Goal: Find specific page/section

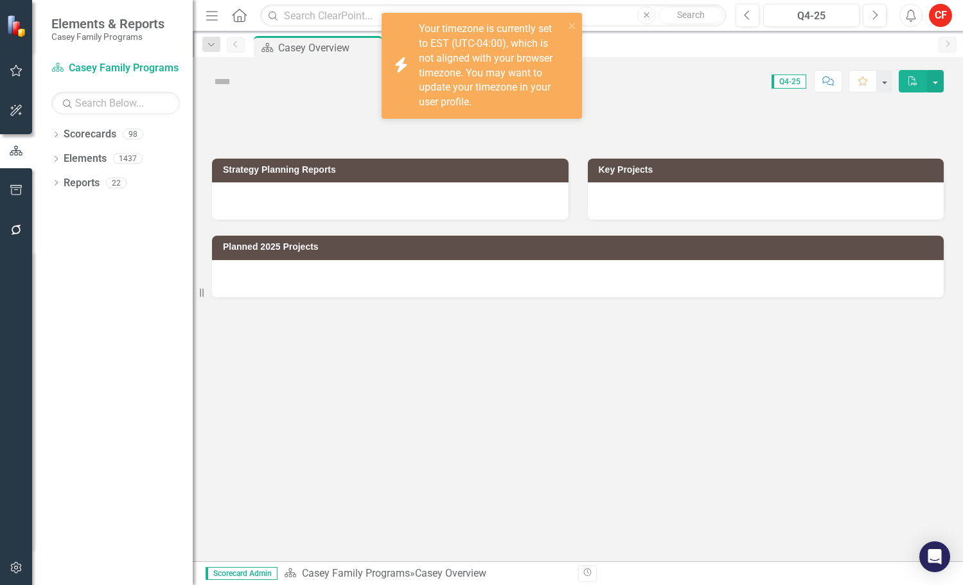
click at [61, 134] on div "Dropdown Scorecards 98" at bounding box center [121, 136] width 141 height 24
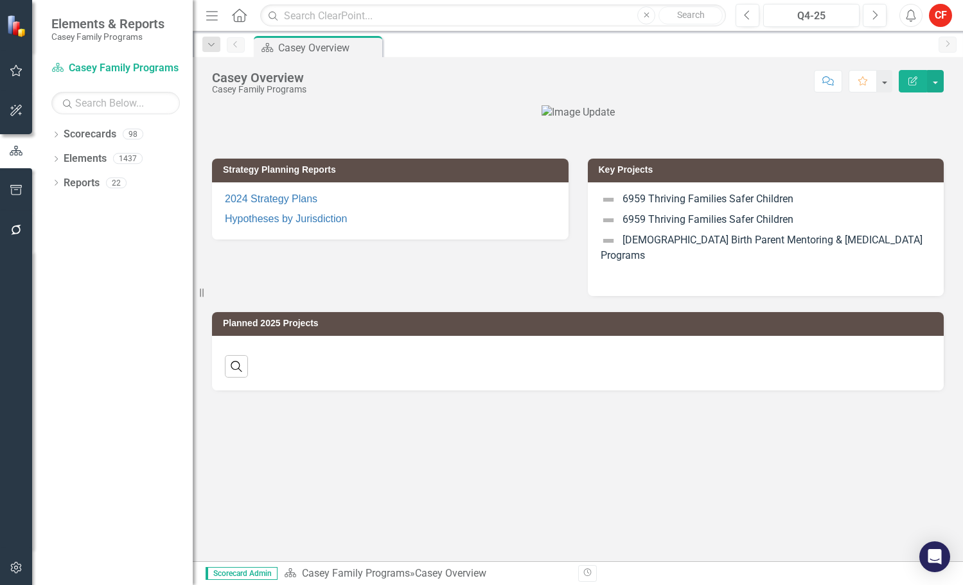
click at [57, 137] on icon "Dropdown" at bounding box center [55, 135] width 9 height 7
click at [62, 155] on icon "Dropdown" at bounding box center [63, 158] width 10 height 8
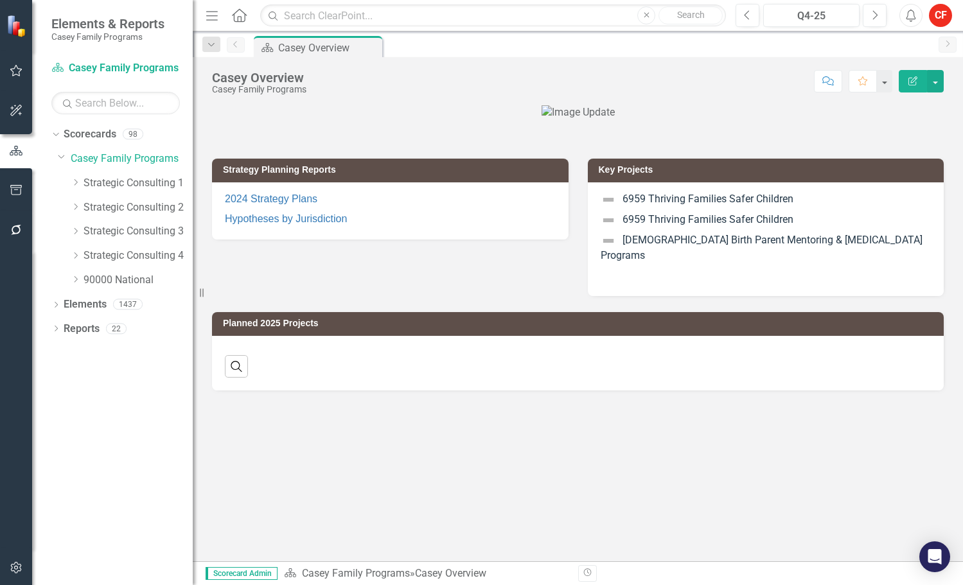
click at [80, 257] on icon "Dropdown" at bounding box center [76, 256] width 10 height 8
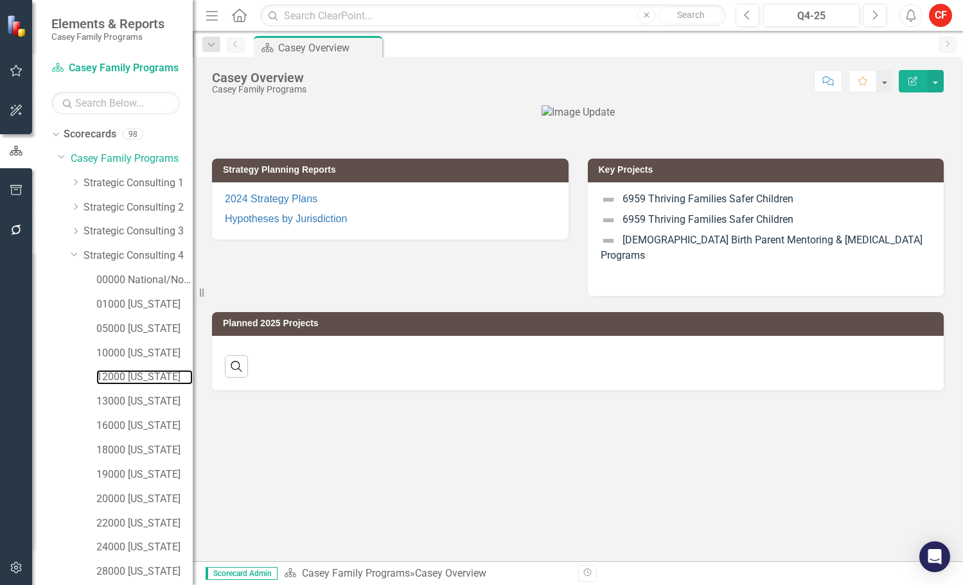
click at [136, 377] on link "12000 [US_STATE]" at bounding box center [144, 377] width 96 height 15
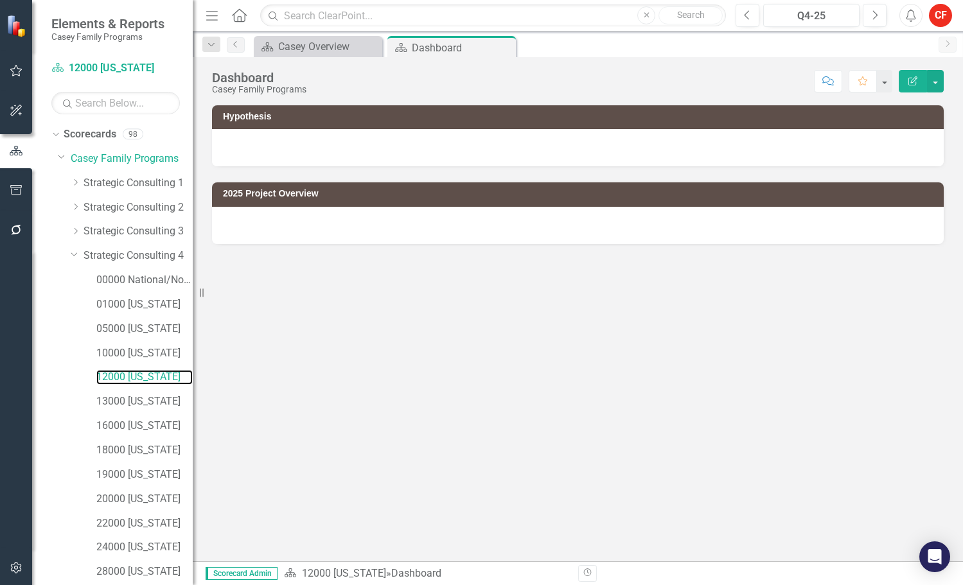
scroll to position [147, 0]
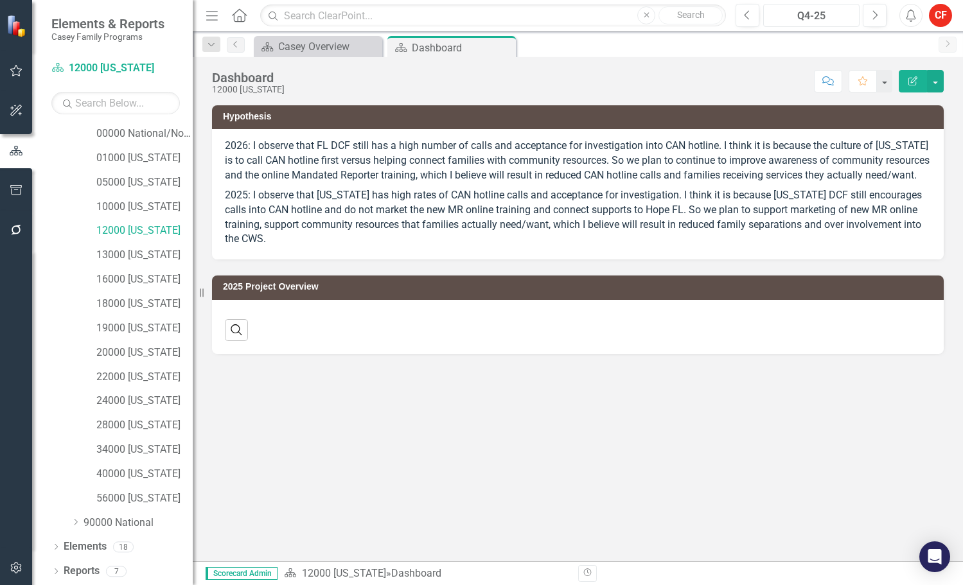
click at [818, 13] on div "Q4-25" at bounding box center [811, 15] width 87 height 15
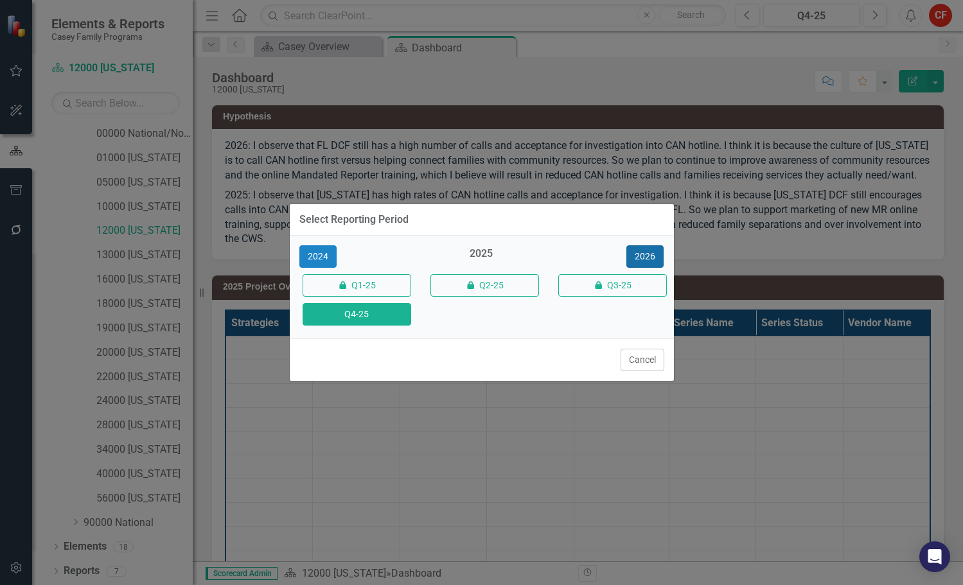
click at [654, 255] on button "2026" at bounding box center [644, 256] width 37 height 22
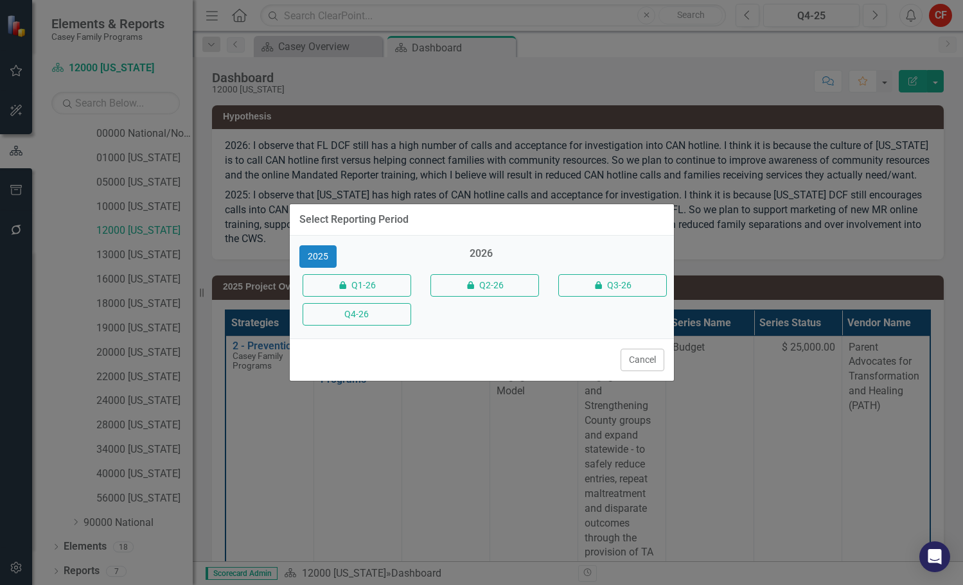
click at [393, 319] on button "Q4-26" at bounding box center [357, 314] width 109 height 22
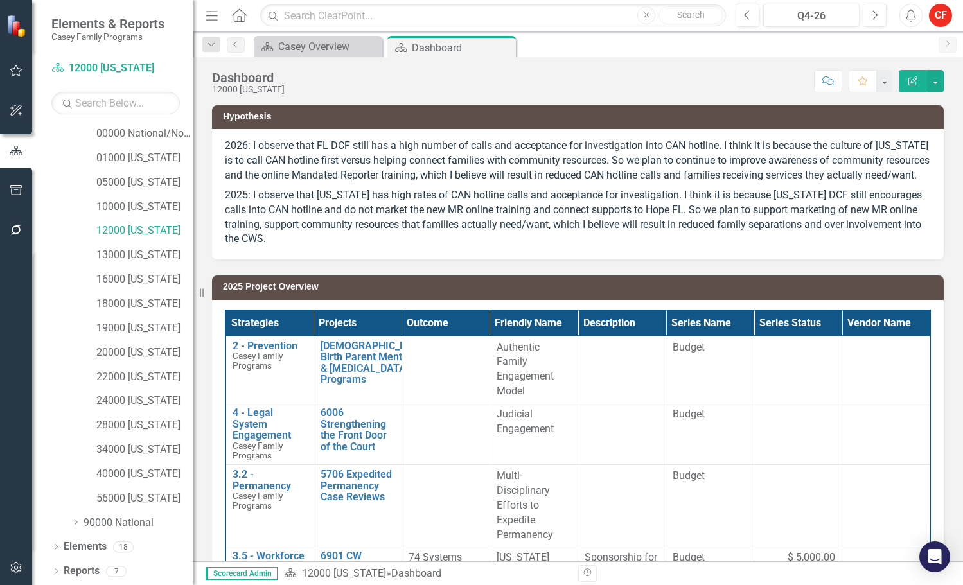
click at [58, 574] on icon "Dropdown" at bounding box center [55, 572] width 9 height 7
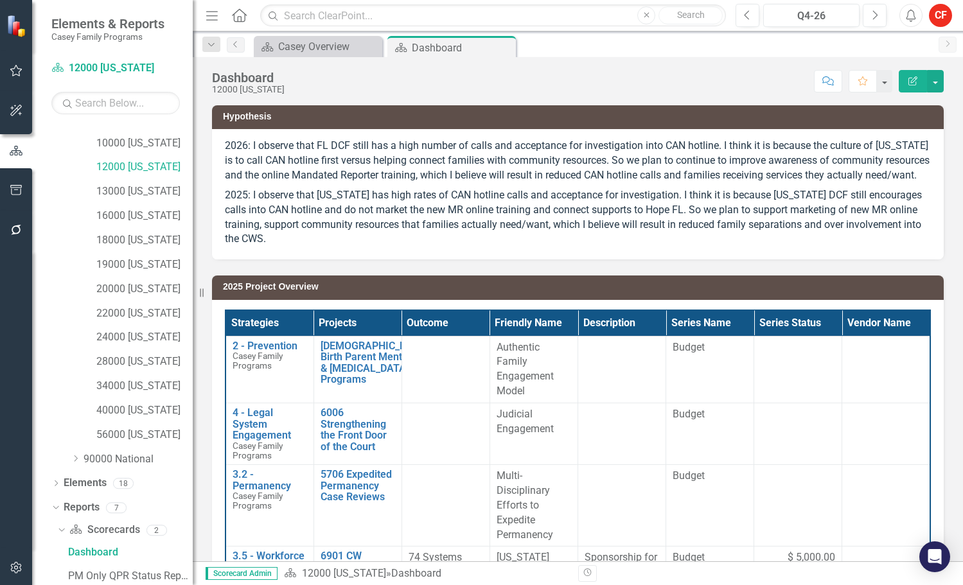
scroll to position [307, 0]
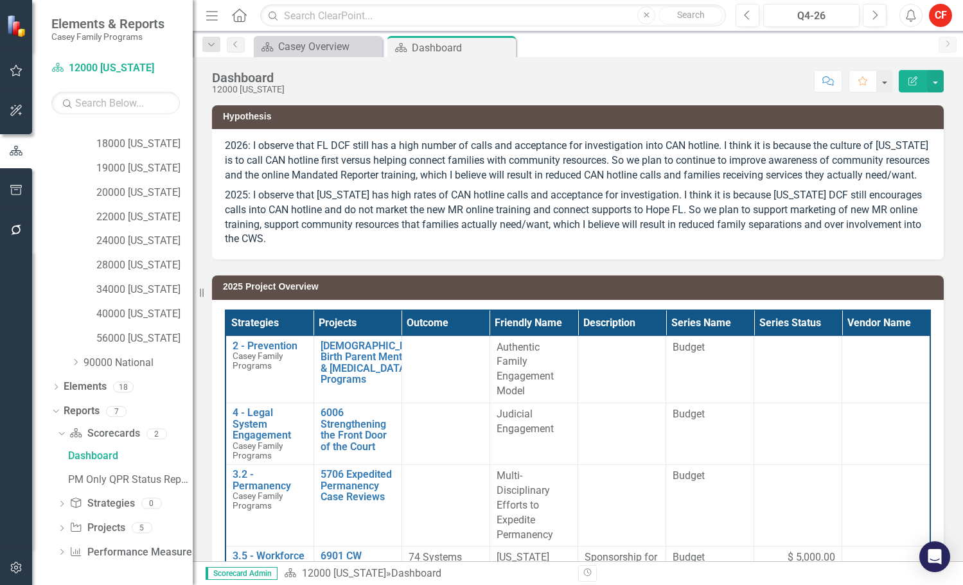
click at [65, 531] on icon "Dropdown" at bounding box center [61, 529] width 9 height 7
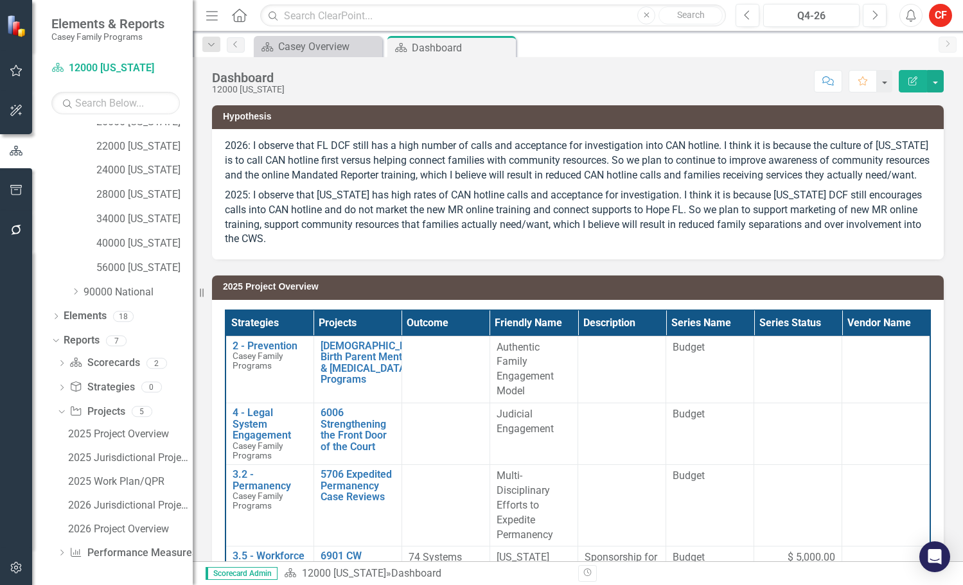
scroll to position [378, 0]
click at [119, 528] on div "2026 Project Overview" at bounding box center [130, 529] width 125 height 12
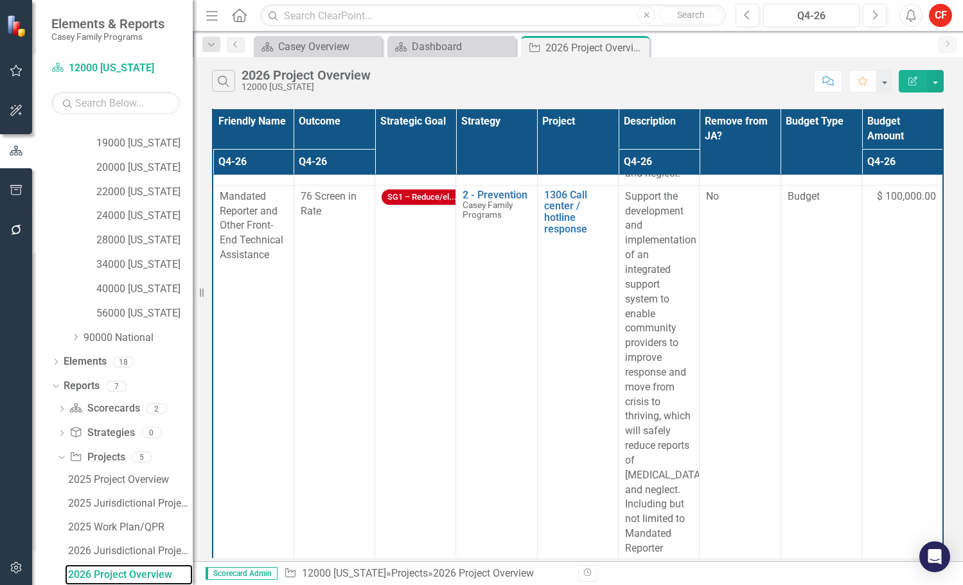
scroll to position [964, 0]
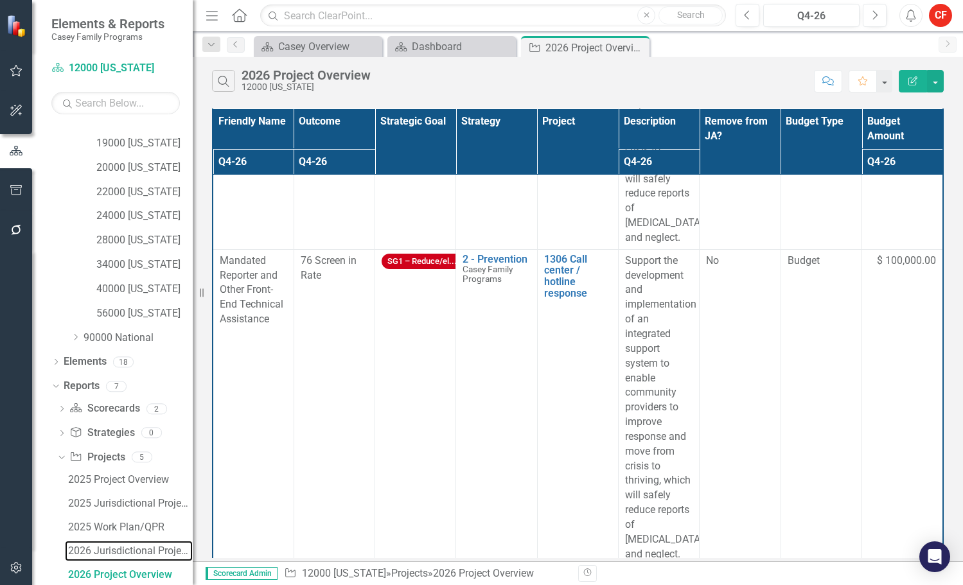
click at [113, 549] on div "2026 Jurisdictional Projects Assessment" at bounding box center [130, 552] width 125 height 12
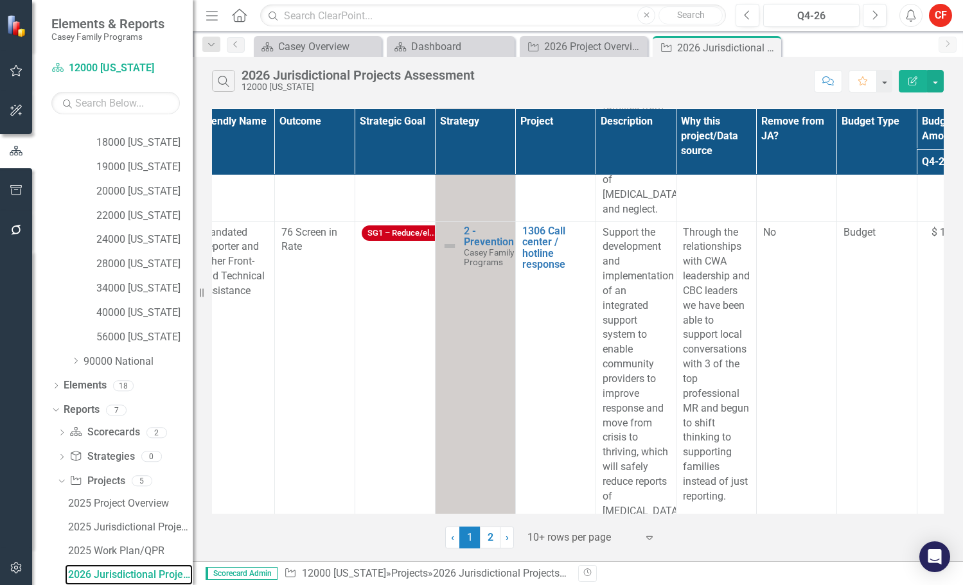
scroll to position [1414, 0]
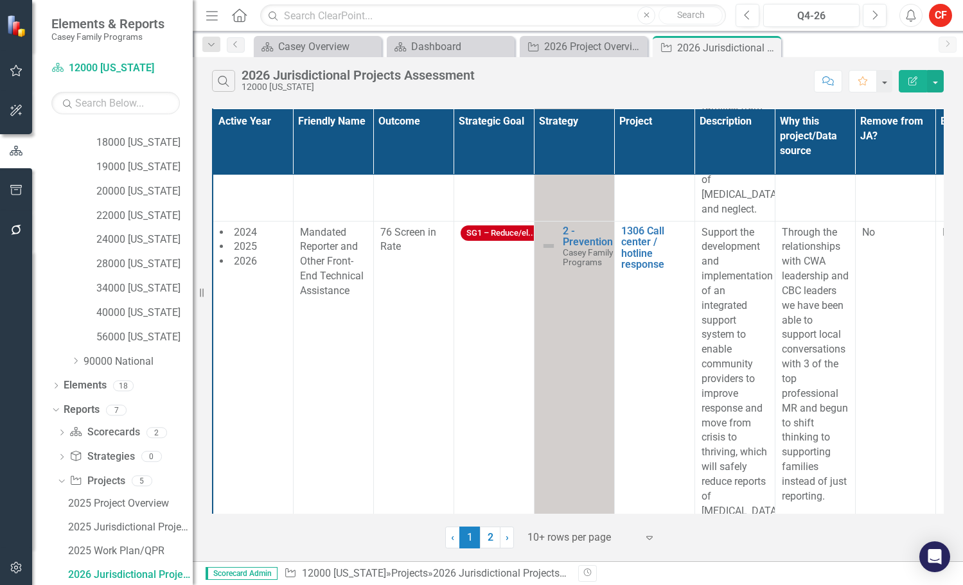
click at [790, 539] on div "‹ Previous 1 (current) 2 › Next 10+ rows per page Expand" at bounding box center [578, 532] width 732 height 31
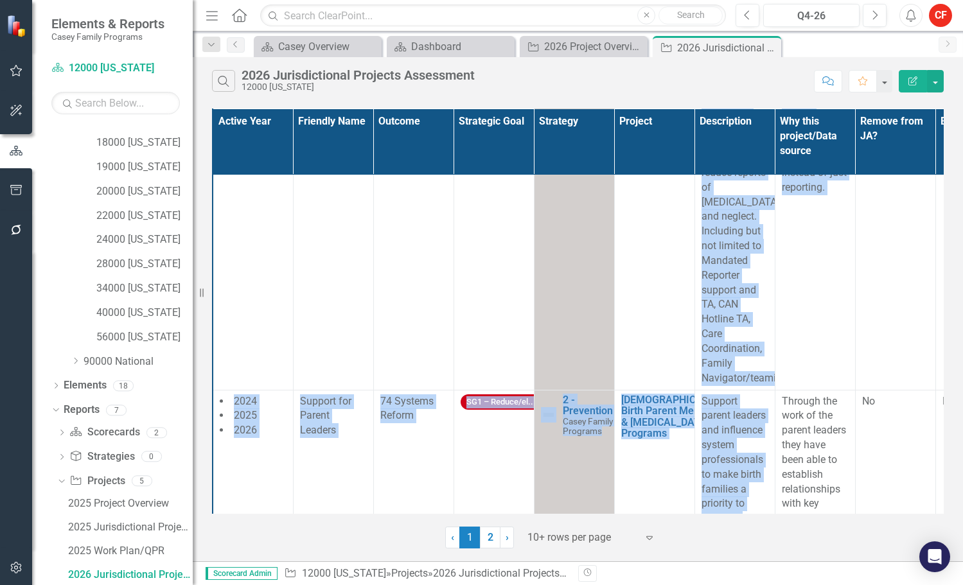
scroll to position [1836, 0]
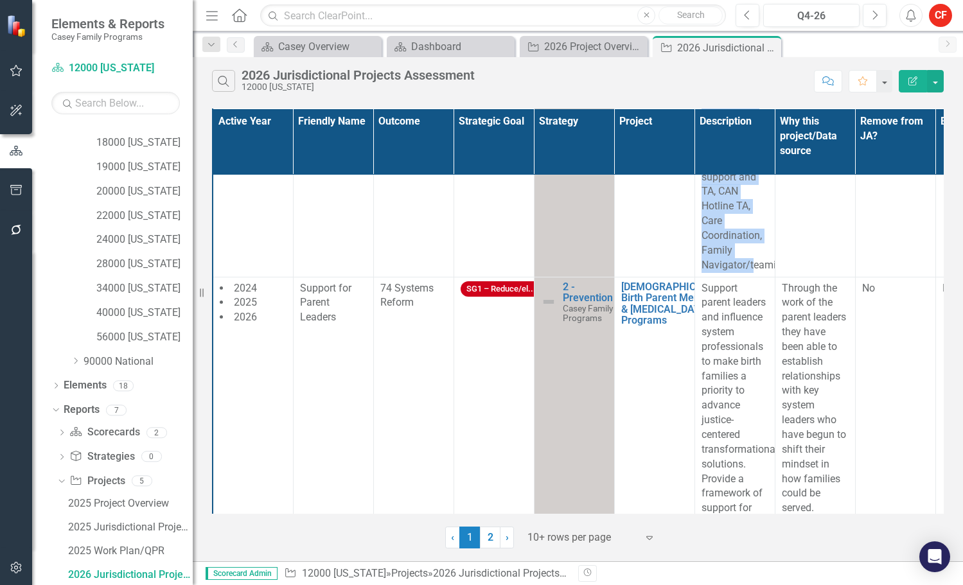
drag, startPoint x: 702, startPoint y: 217, endPoint x: 772, endPoint y: 238, distance: 73.2
click at [769, 238] on p "Support the development and implementation of an integrated support system to e…" at bounding box center [735, 38] width 67 height 470
drag, startPoint x: 772, startPoint y: 238, endPoint x: 760, endPoint y: 236, distance: 11.8
copy p "Support the development and implementation of an integrated support system to e…"
click at [749, 215] on p "Support the development and implementation of an integrated support system to e…" at bounding box center [735, 38] width 67 height 470
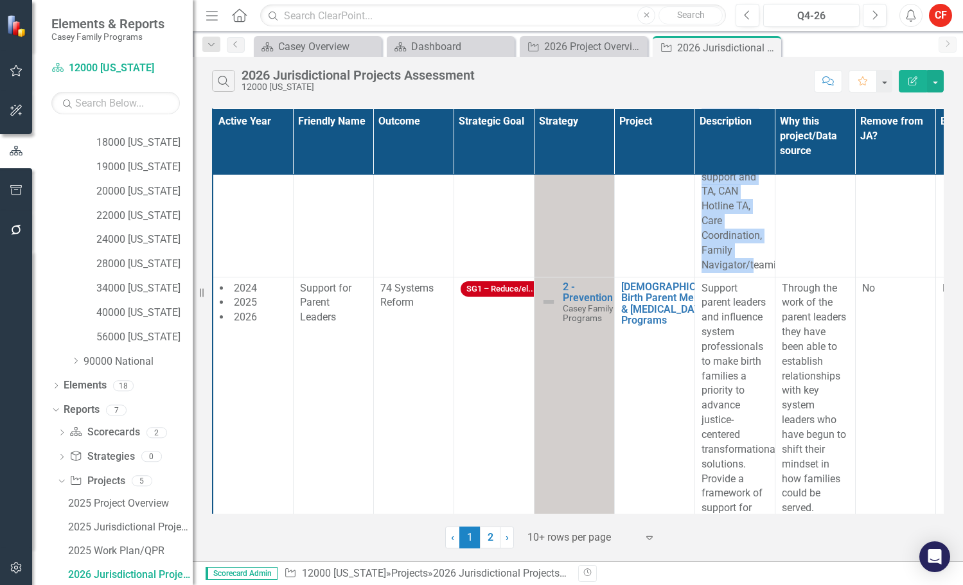
click at [749, 215] on p "Support the development and implementation of an integrated support system to e…" at bounding box center [735, 38] width 67 height 470
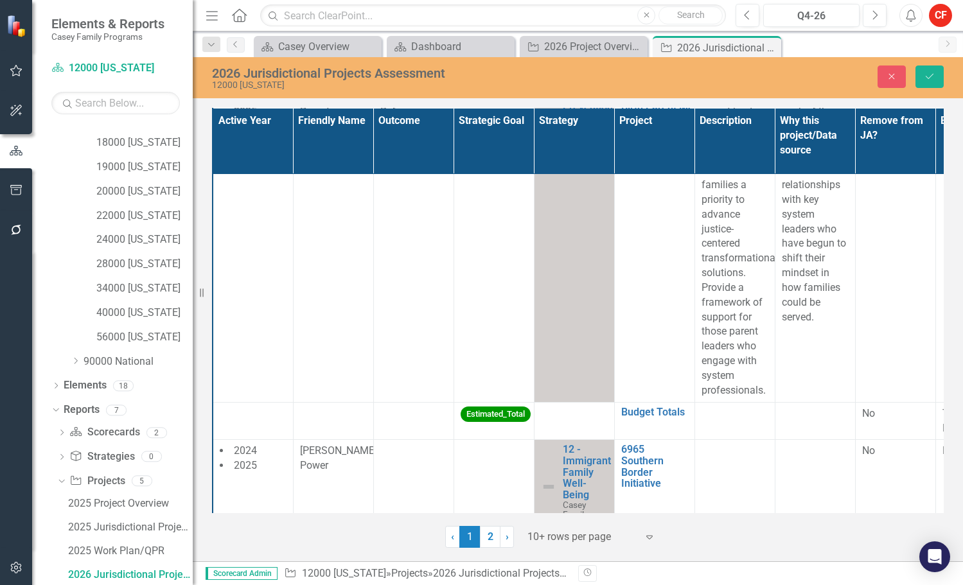
click at [754, 381] on p "Support parent leaders and influence system professionals to make birth familie…" at bounding box center [735, 244] width 67 height 308
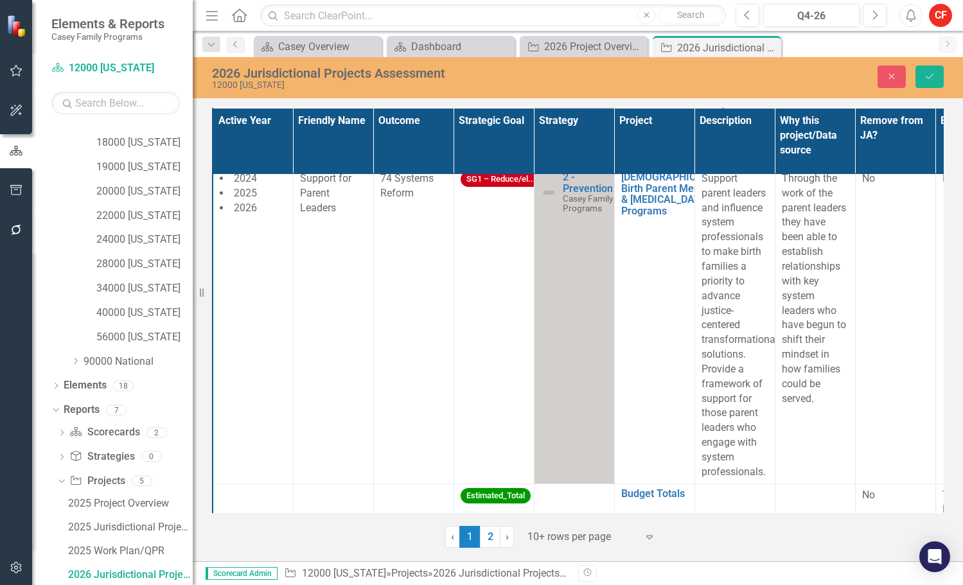
scroll to position [0, 0]
click at [730, 431] on p "Support parent leaders and influence system professionals to make birth familie…" at bounding box center [735, 326] width 67 height 308
click at [731, 431] on p "Support parent leaders and influence system professionals to make birth familie…" at bounding box center [735, 326] width 67 height 308
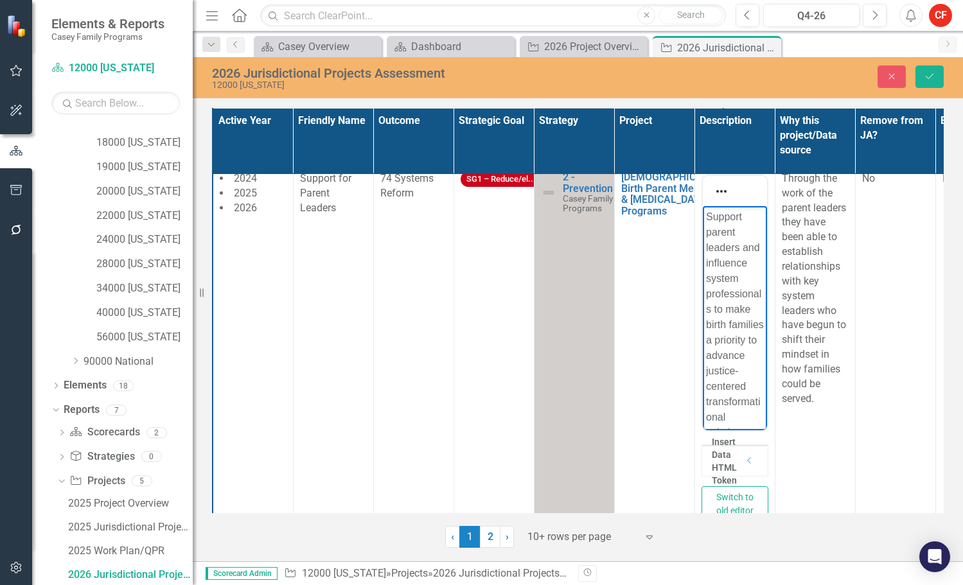
click at [724, 360] on p "Support parent leaders and influence system professionals to make birth familie…" at bounding box center [735, 402] width 58 height 386
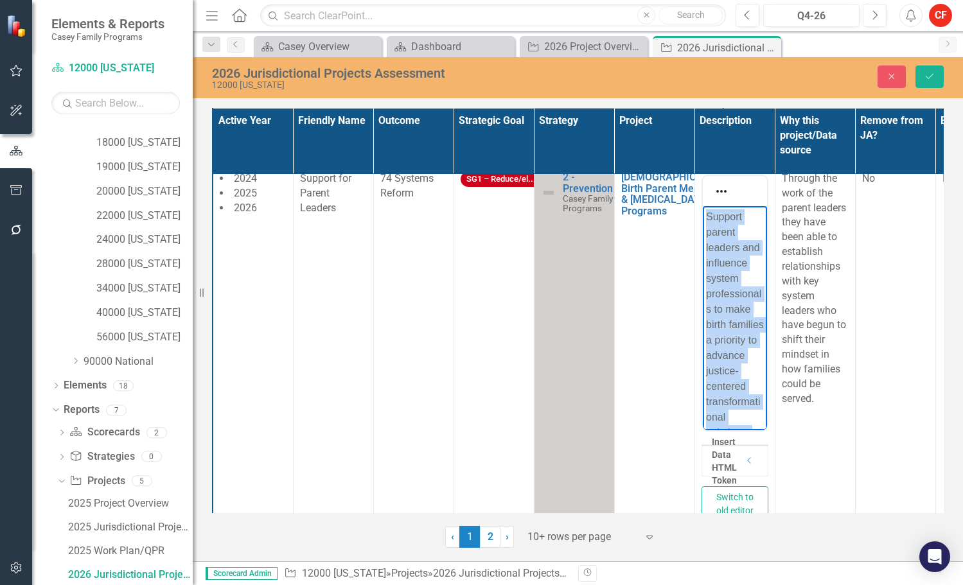
click at [724, 360] on p "Support parent leaders and influence system professionals to make birth familie…" at bounding box center [735, 402] width 58 height 386
copy p "Support parent leaders and influence system professionals to make birth familie…"
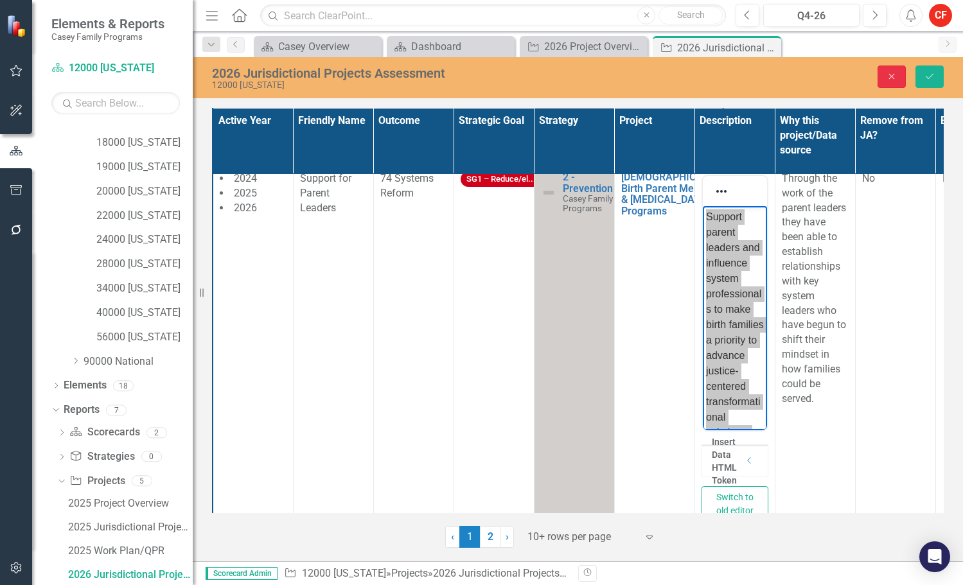
click at [896, 70] on button "Close" at bounding box center [892, 77] width 28 height 22
